Goal: Information Seeking & Learning: Learn about a topic

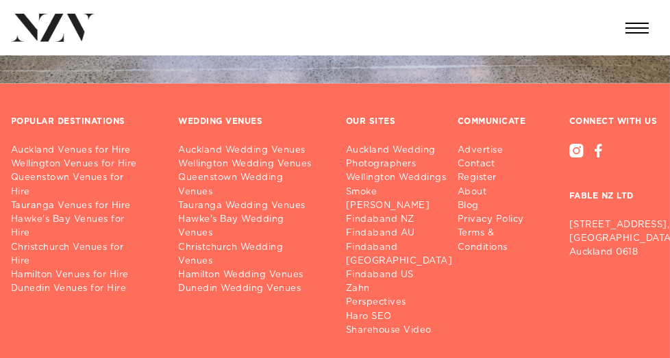
scroll to position [1917, 0]
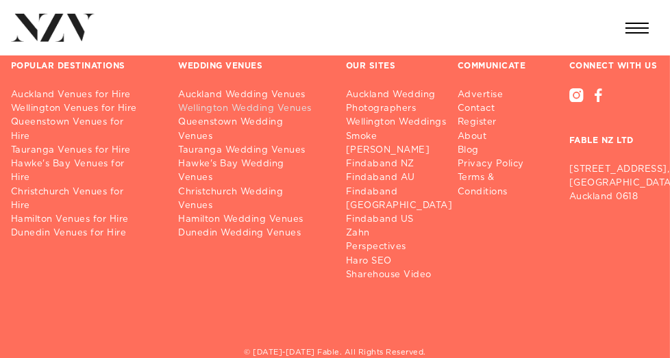
click at [240, 116] on link "Wellington Wedding Venues" at bounding box center [252, 109] width 146 height 14
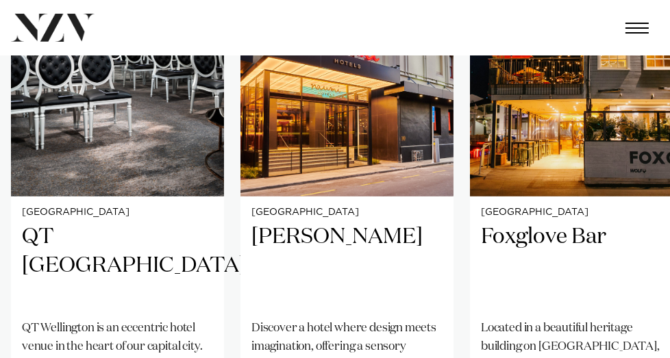
scroll to position [685, 0]
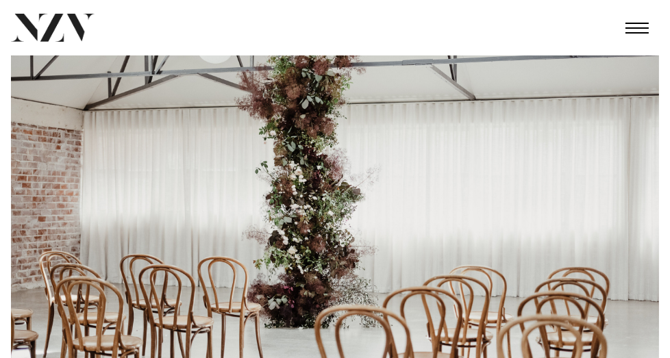
click at [0, 0] on link "BLOG" at bounding box center [0, 0] width 0 height 0
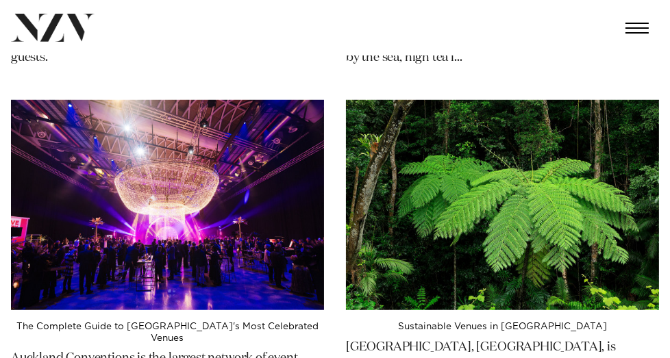
scroll to position [1095, 0]
